Goal: Information Seeking & Learning: Learn about a topic

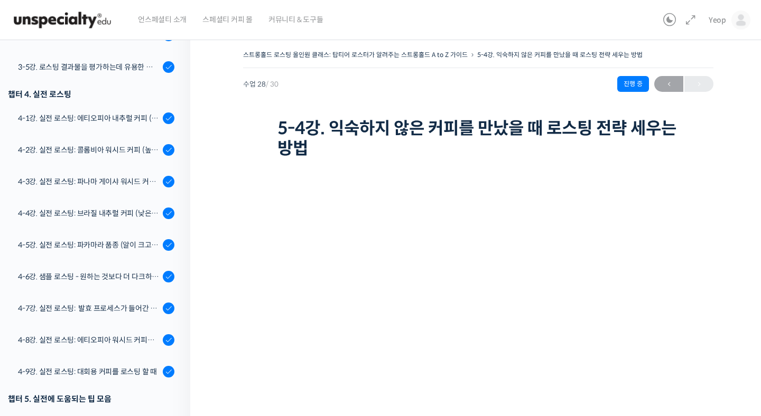
scroll to position [675, 0]
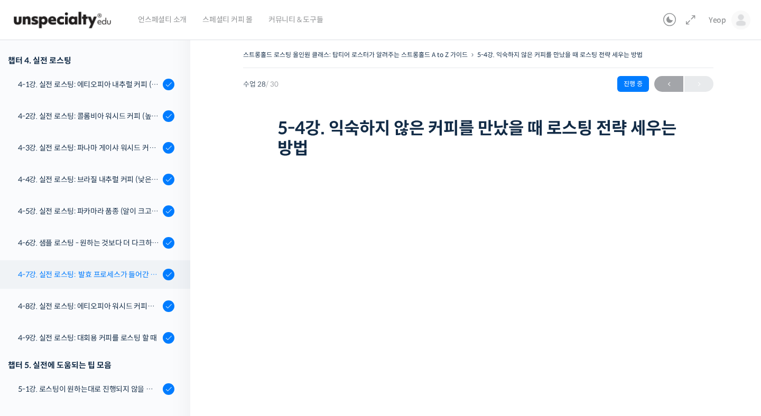
click at [74, 272] on div "4-7강. 실전 로스팅: 발효 프로세스가 들어간 커피를 필터용으로 로스팅 할 때" at bounding box center [89, 275] width 142 height 12
click at [96, 273] on div "4-7강. 실전 로스팅: 발효 프로세스가 들어간 커피를 필터용으로 로스팅 할 때" at bounding box center [89, 275] width 142 height 12
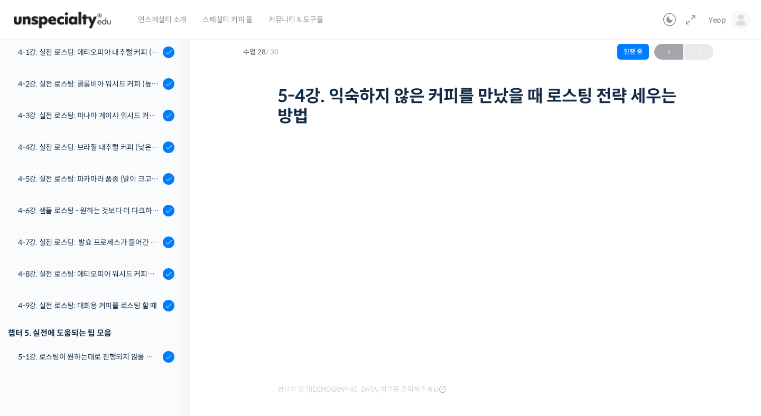
scroll to position [33, 0]
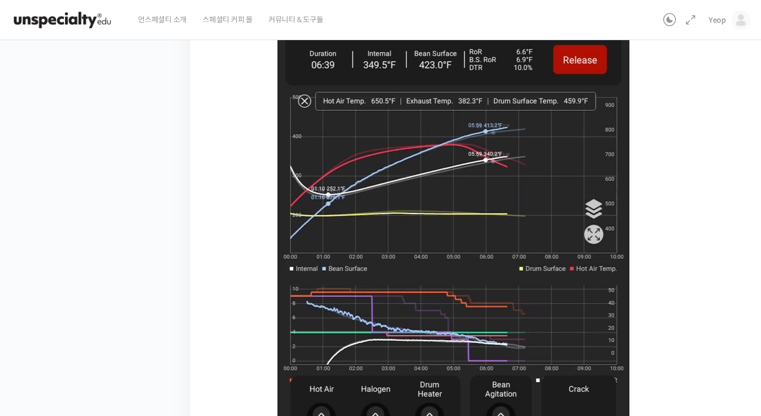
scroll to position [501, 0]
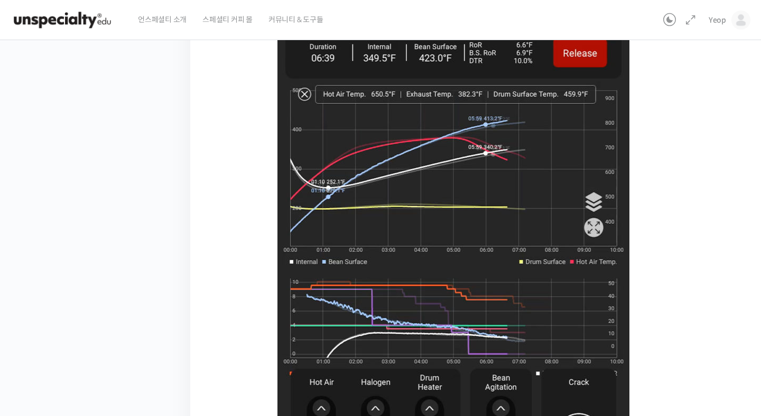
click at [414, 217] on img at bounding box center [453, 231] width 352 height 541
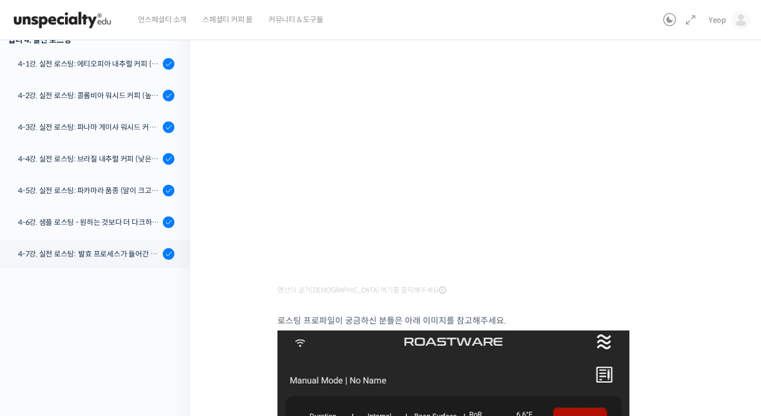
scroll to position [582, 0]
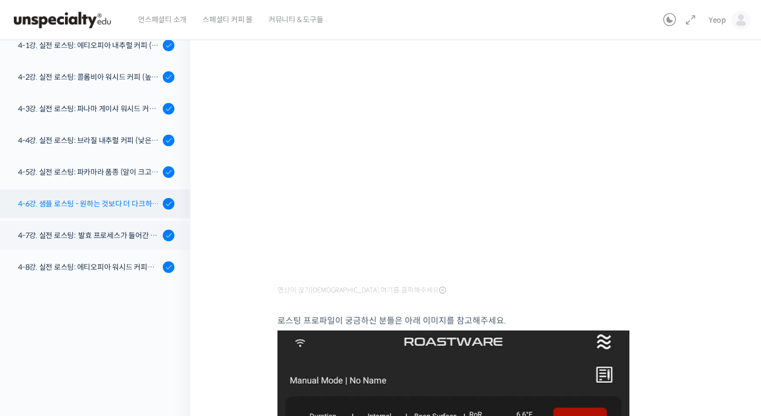
click at [56, 202] on div "4-6강. 샘플 로스팅 - 원하는 것보다 더 다크하게 로스팅 하는 이유" at bounding box center [89, 204] width 142 height 12
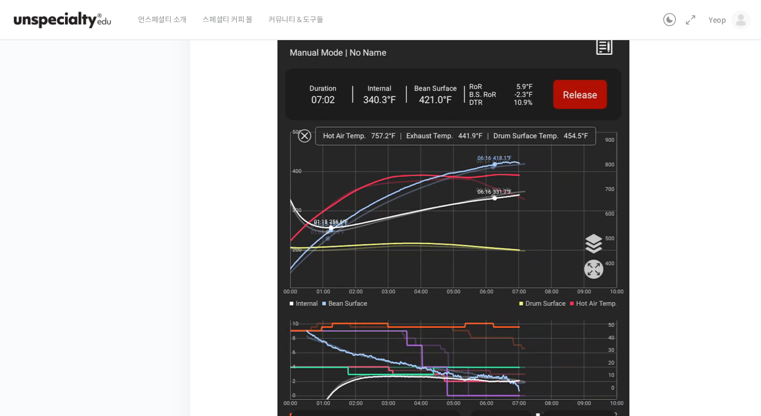
scroll to position [462, 0]
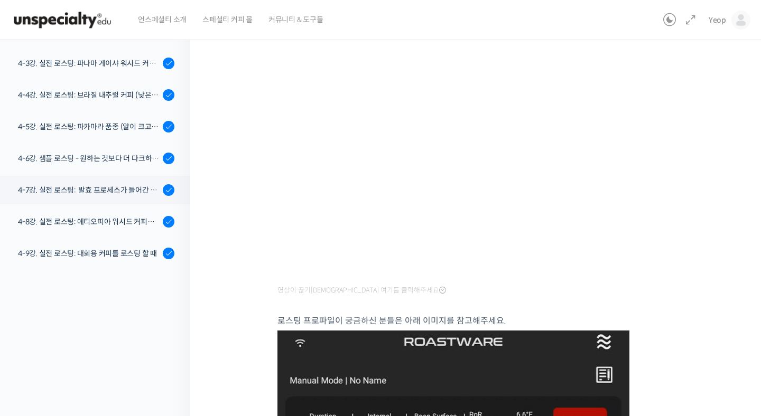
scroll to position [629, 0]
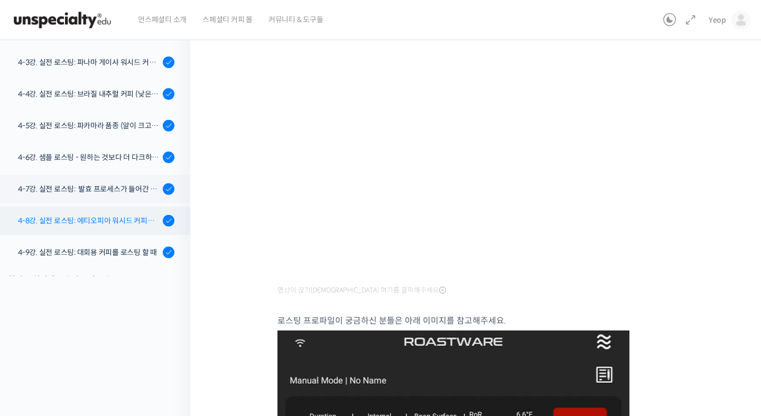
click at [72, 220] on div "4-8강. 실전 로스팅: 에티오피아 워시드 커피를 에스프레소용으로 로스팅 할 때" at bounding box center [89, 221] width 142 height 12
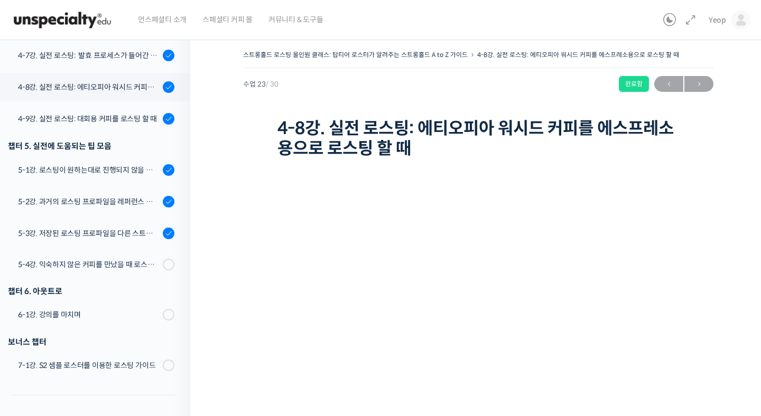
scroll to position [880, 0]
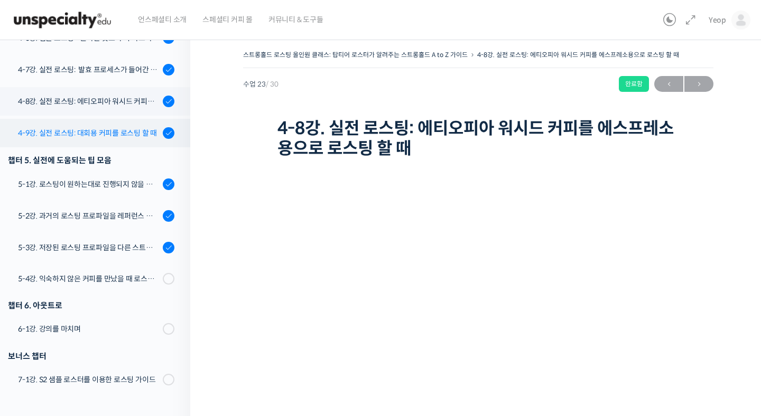
click at [114, 136] on div "4-9강. 실전 로스팅: 대회용 커피를 로스팅 할 때" at bounding box center [89, 133] width 142 height 12
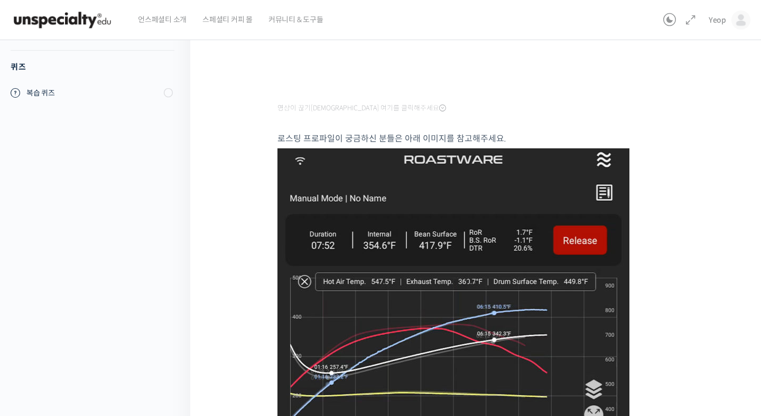
scroll to position [311, 0]
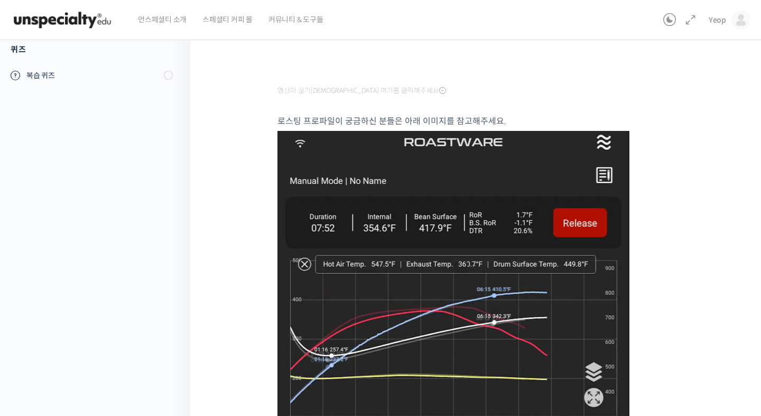
click at [492, 247] on img at bounding box center [453, 401] width 352 height 541
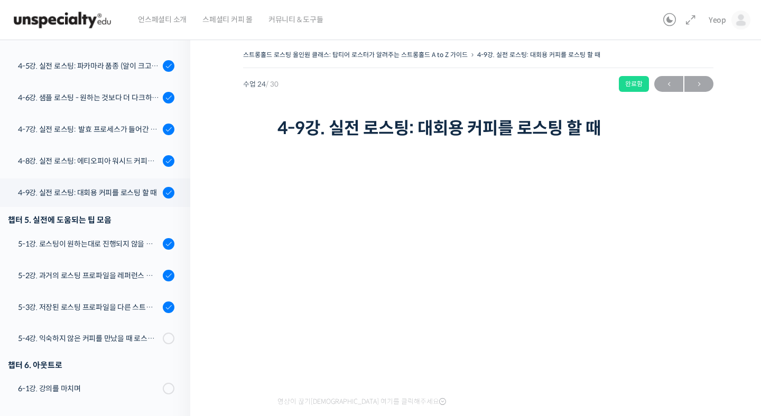
scroll to position [815, 0]
